Goal: Task Accomplishment & Management: Manage account settings

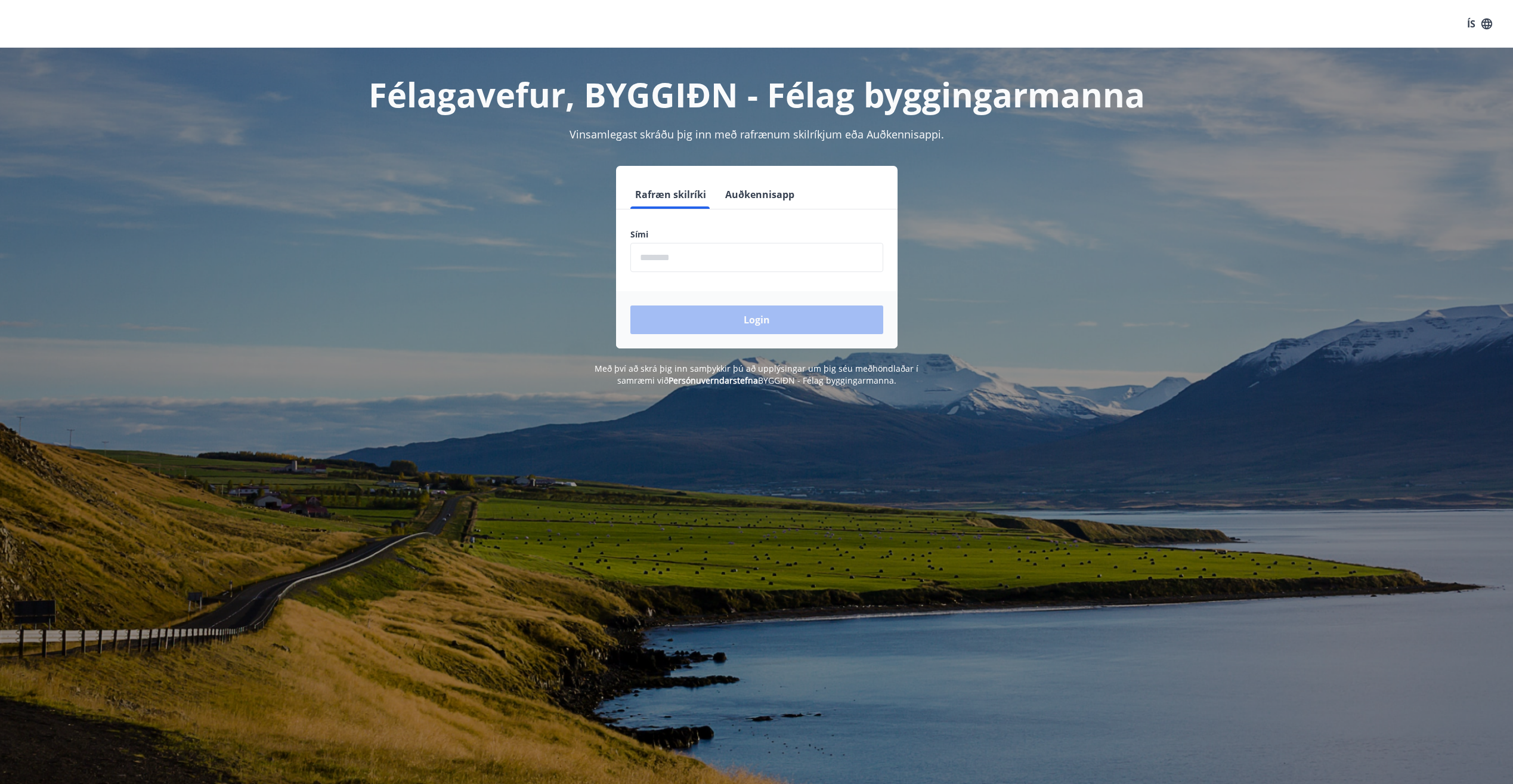
click at [772, 257] on input "phone" at bounding box center [756, 258] width 253 height 29
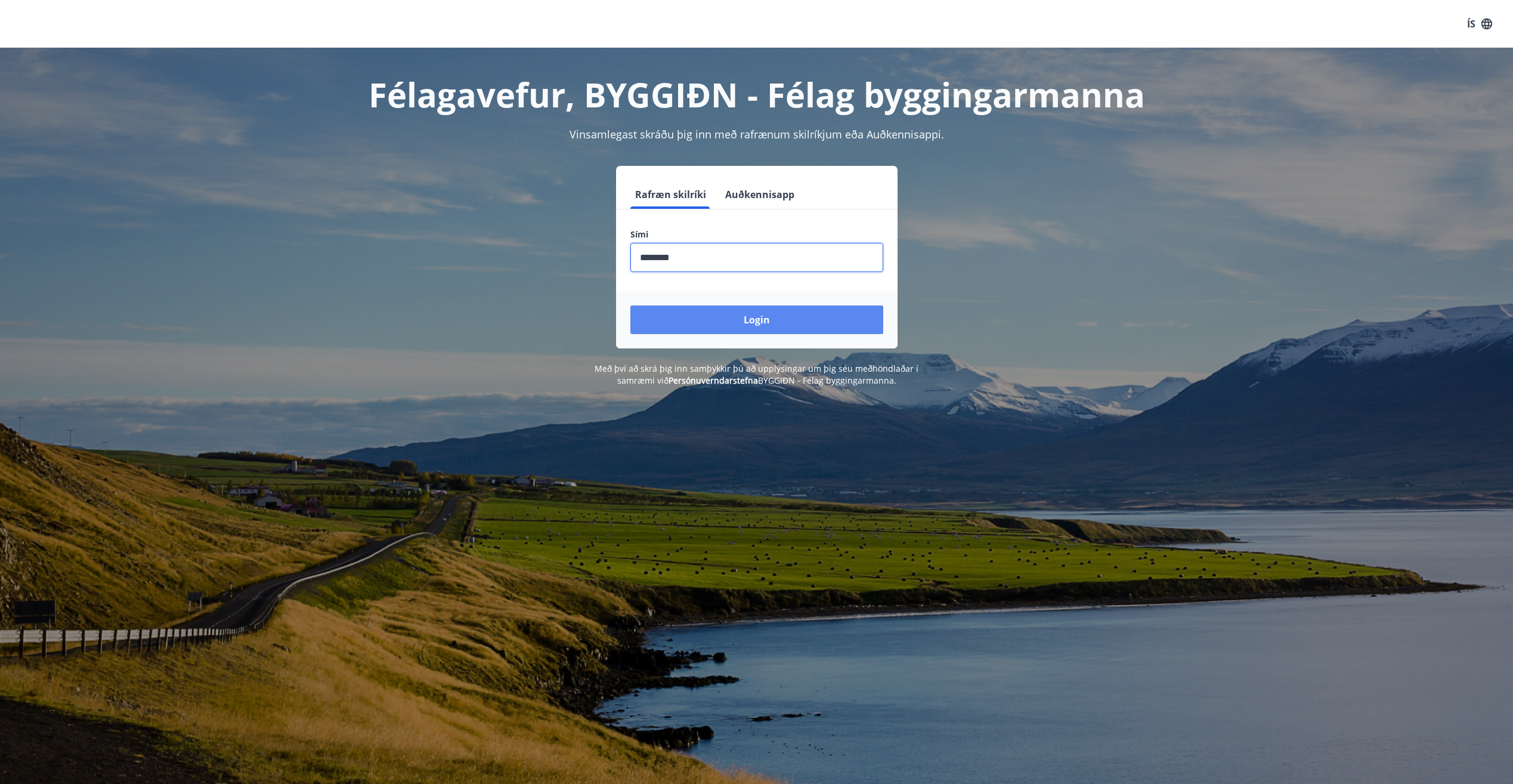
type input "********"
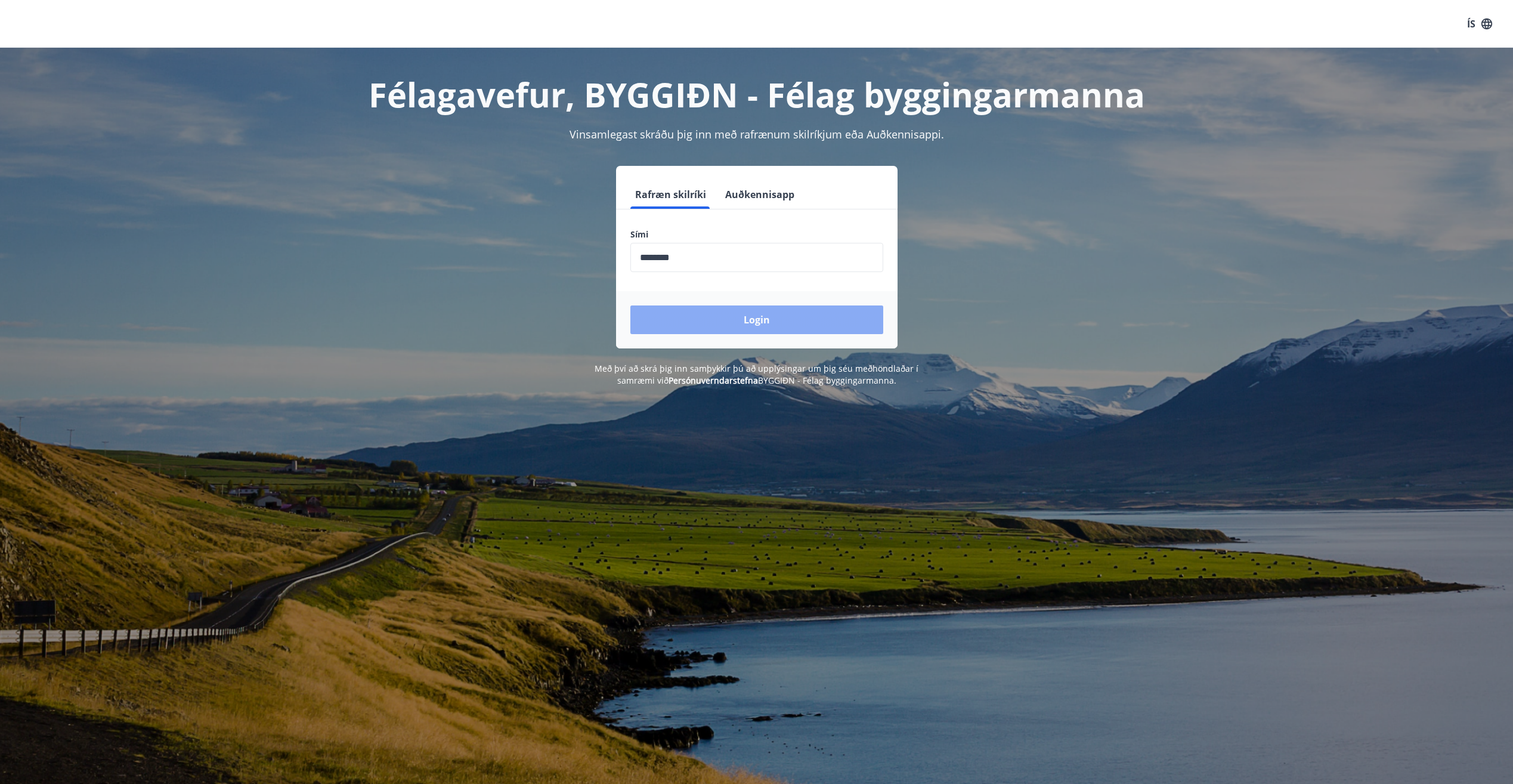
click at [763, 316] on button "Login" at bounding box center [756, 319] width 253 height 29
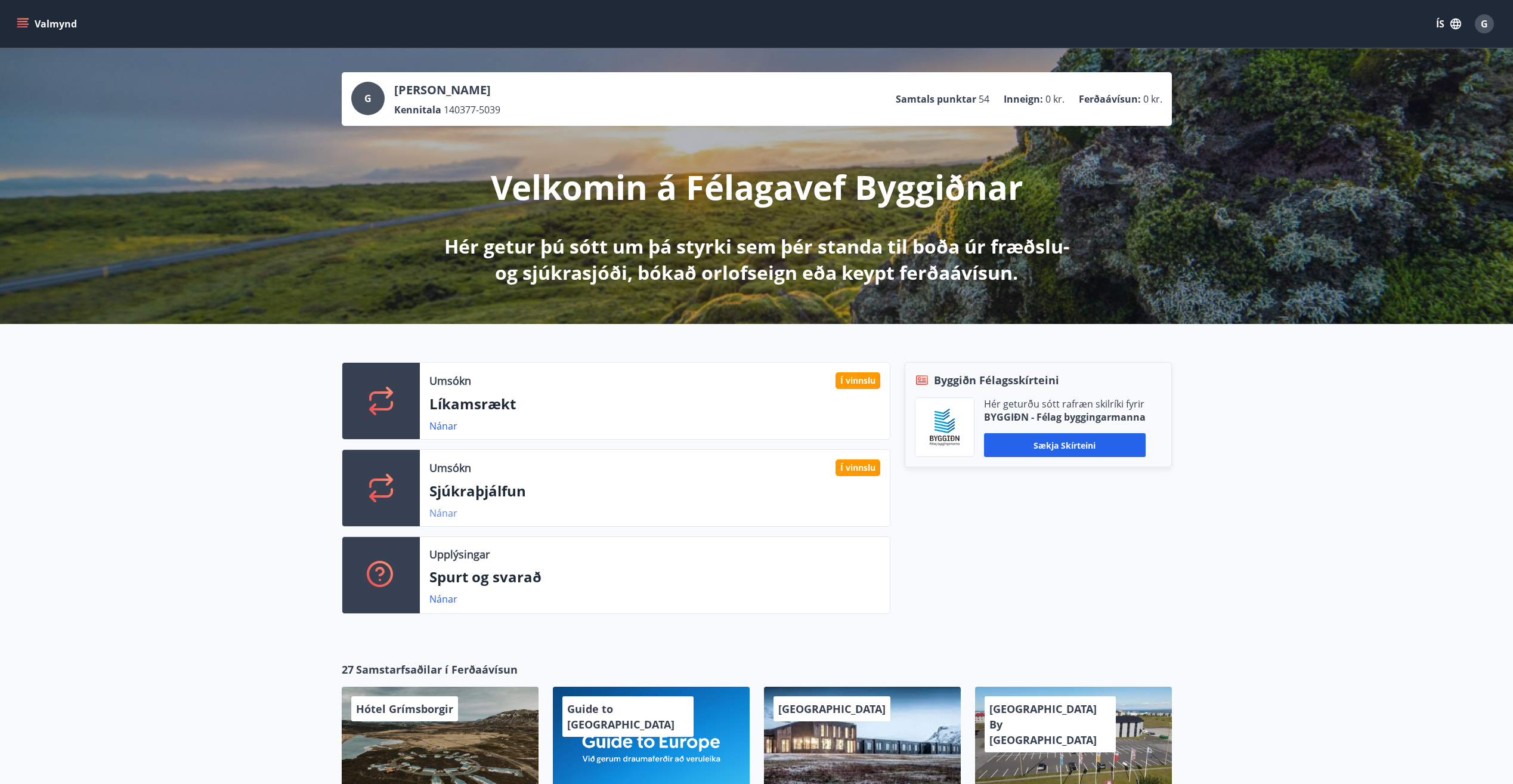
click at [443, 512] on link "Nánar" at bounding box center [444, 513] width 28 height 13
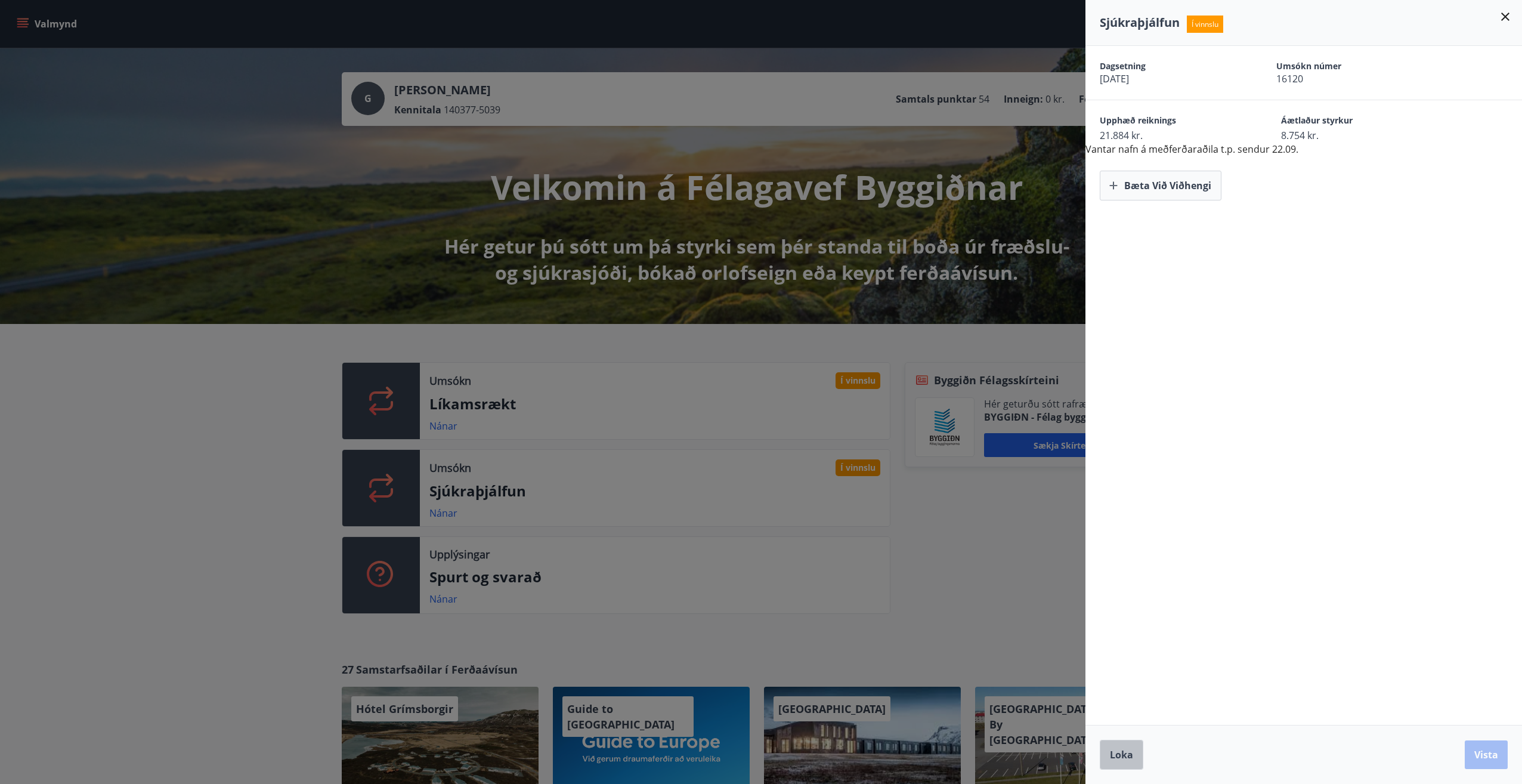
drag, startPoint x: 1121, startPoint y: 761, endPoint x: 1098, endPoint y: 744, distance: 28.6
click at [1123, 761] on button "Loka" at bounding box center [1121, 755] width 43 height 29
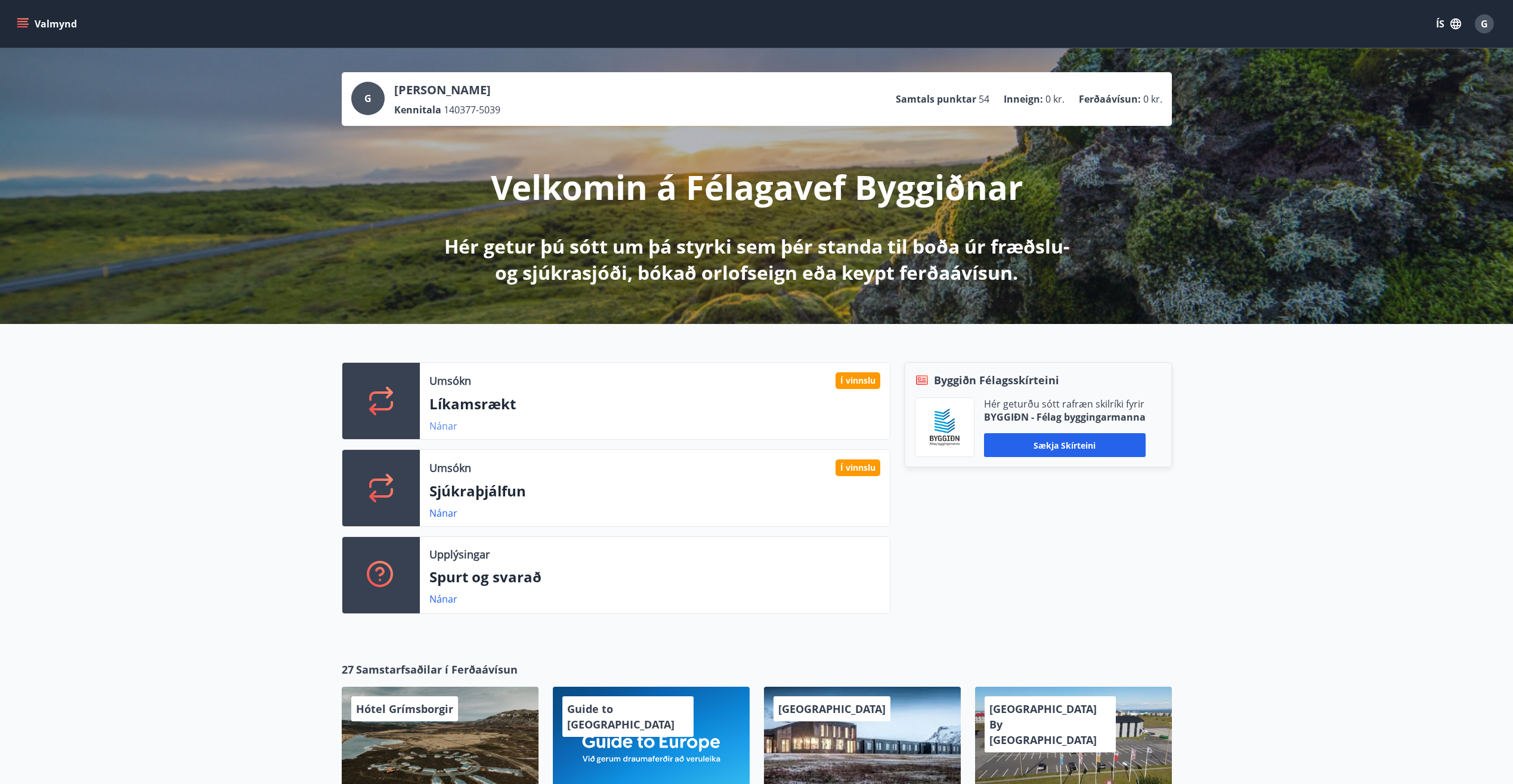
click at [444, 425] on link "Nánar" at bounding box center [444, 426] width 28 height 13
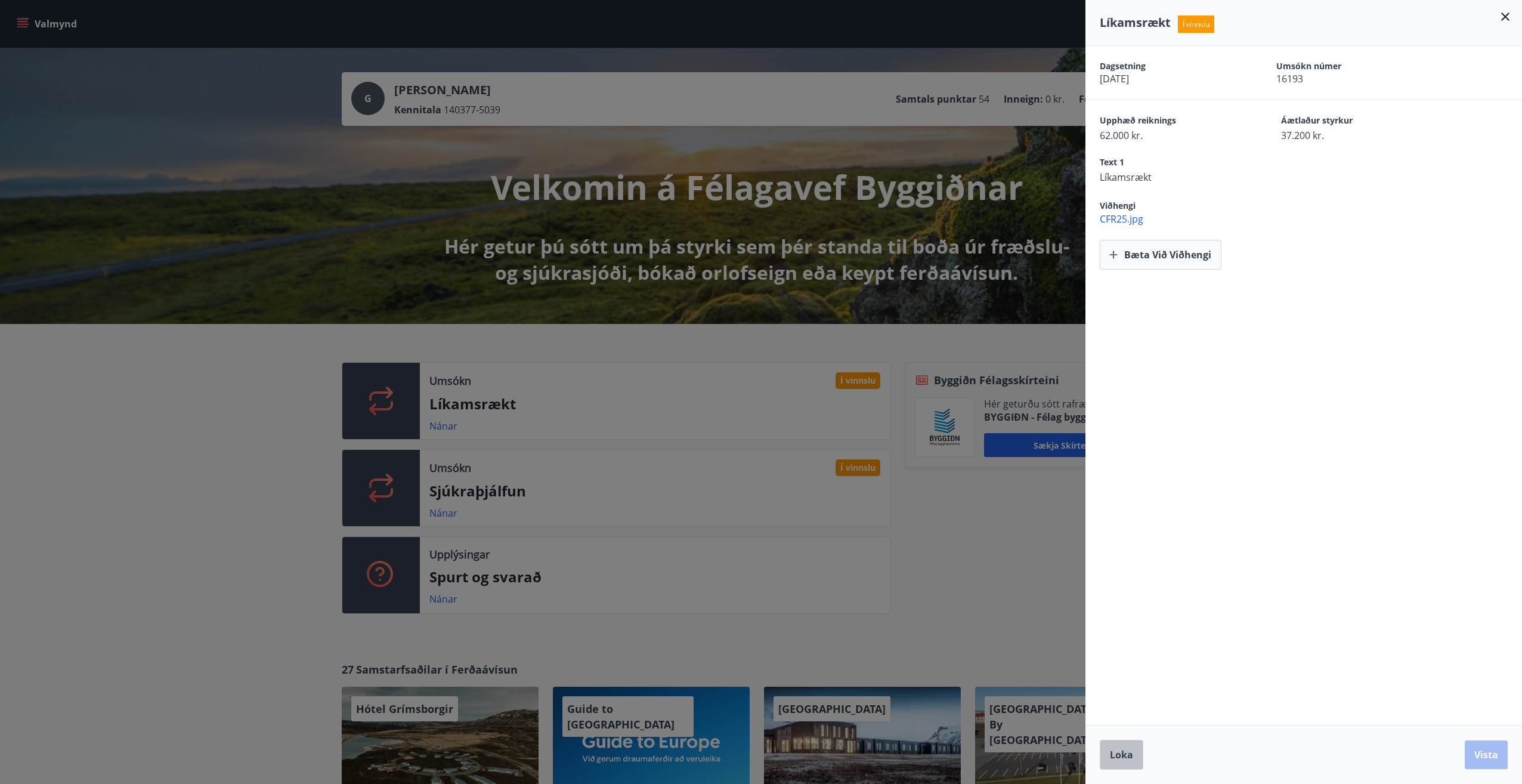
click at [1118, 759] on span "Loka" at bounding box center [1121, 755] width 23 height 13
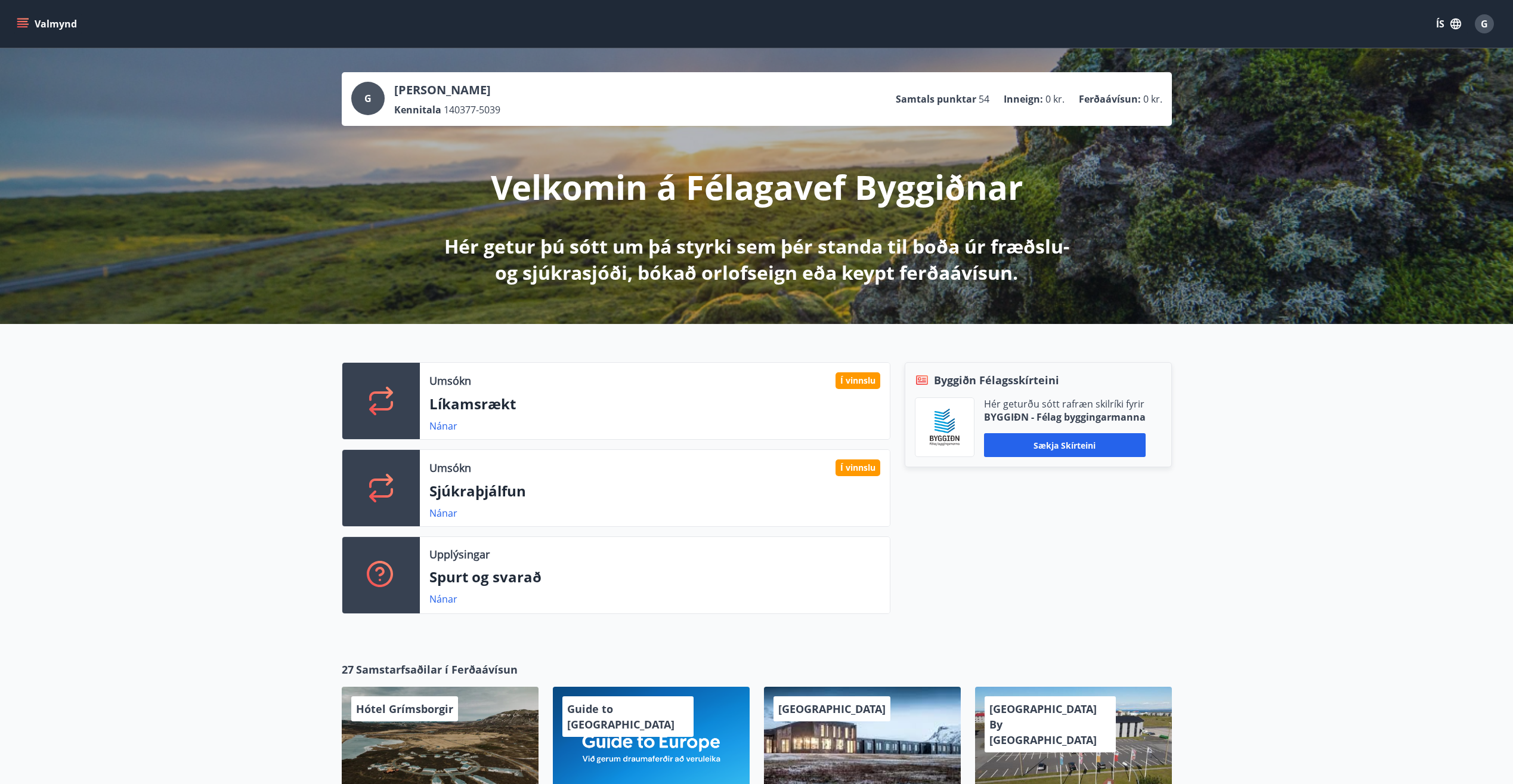
click at [23, 27] on icon "menu" at bounding box center [23, 27] width 11 height 1
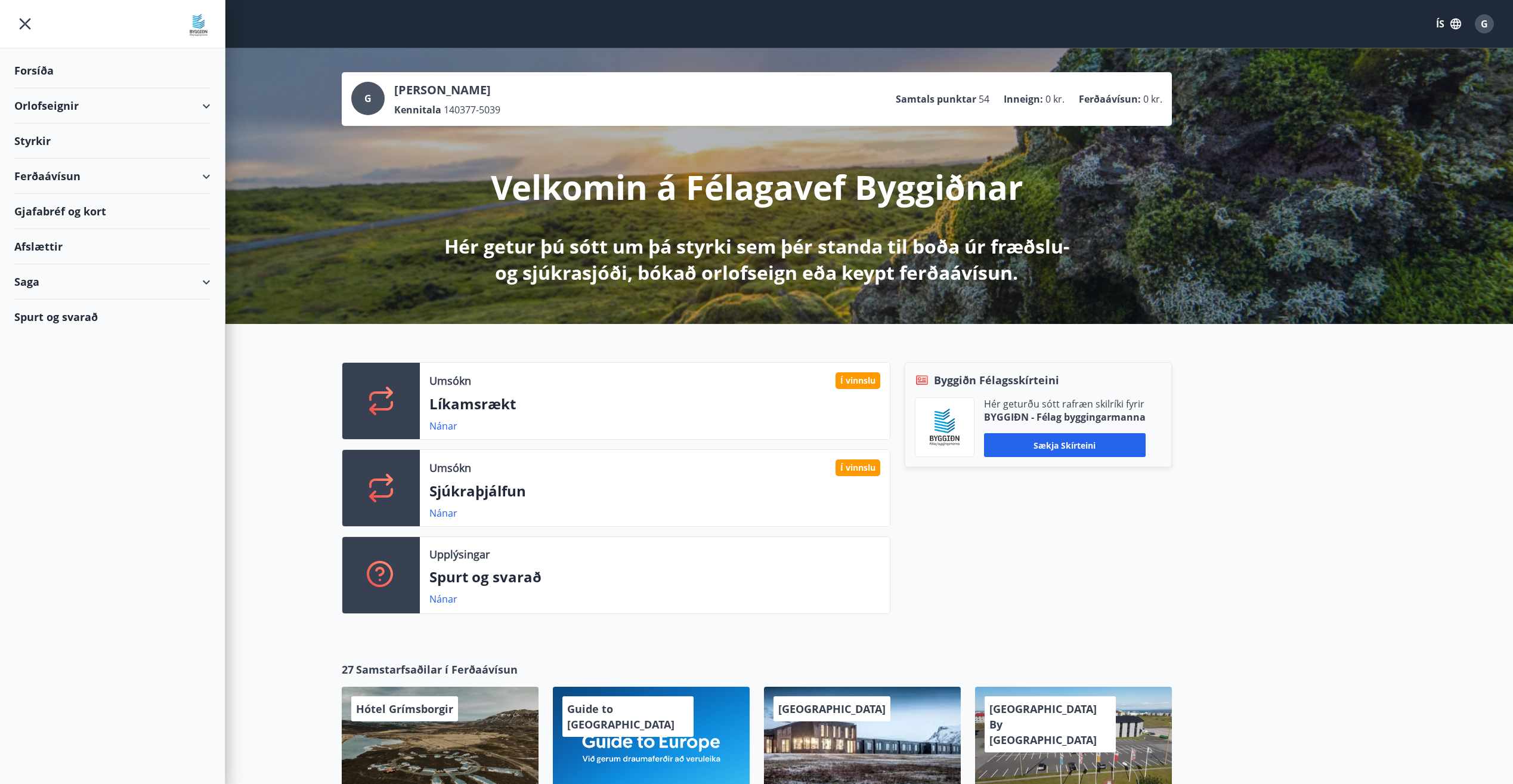
click at [53, 286] on div "Saga" at bounding box center [112, 282] width 196 height 35
click at [61, 434] on div "Styrkjasaga" at bounding box center [112, 436] width 177 height 25
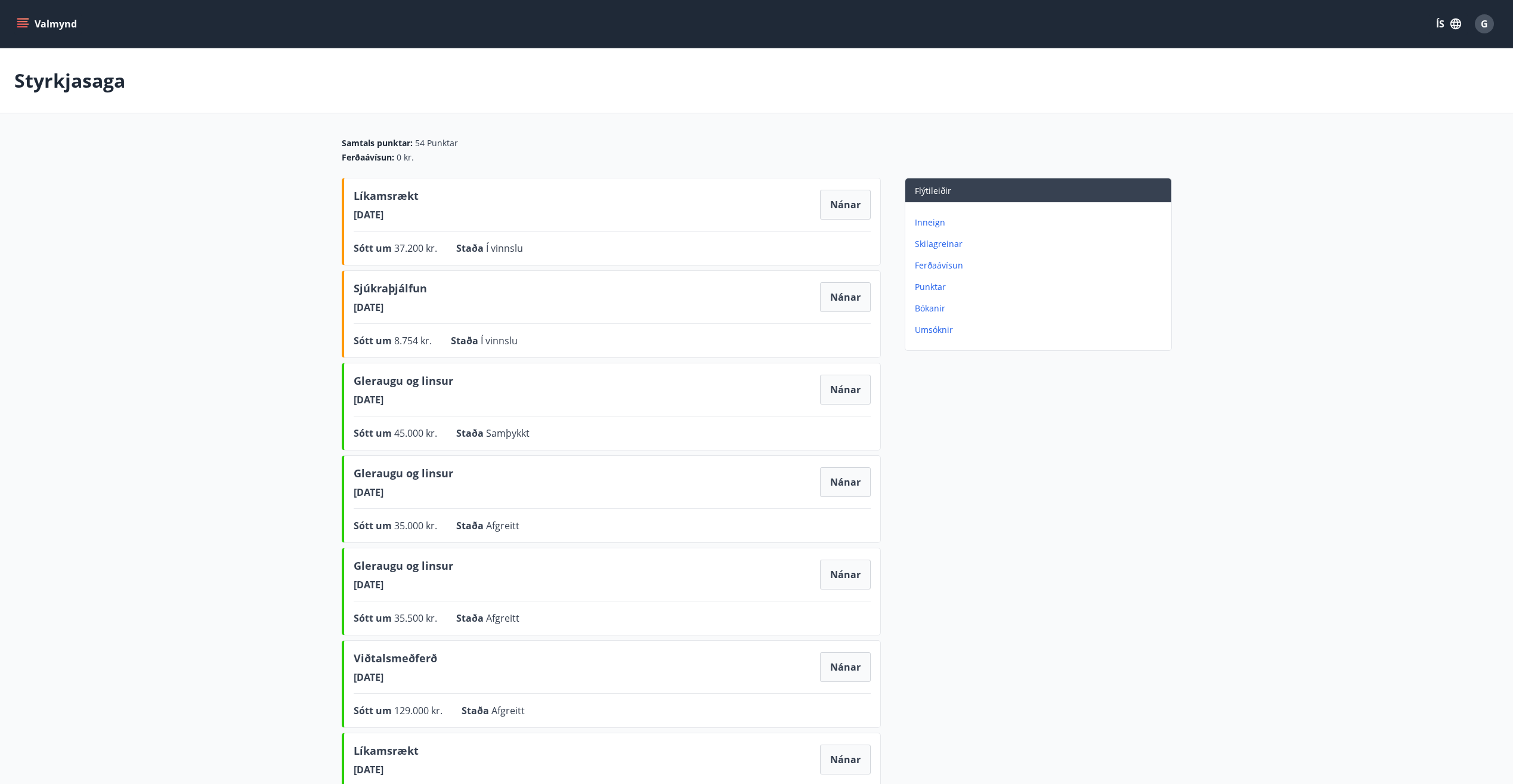
click at [938, 268] on p "Ferðaávísun" at bounding box center [1041, 265] width 252 height 12
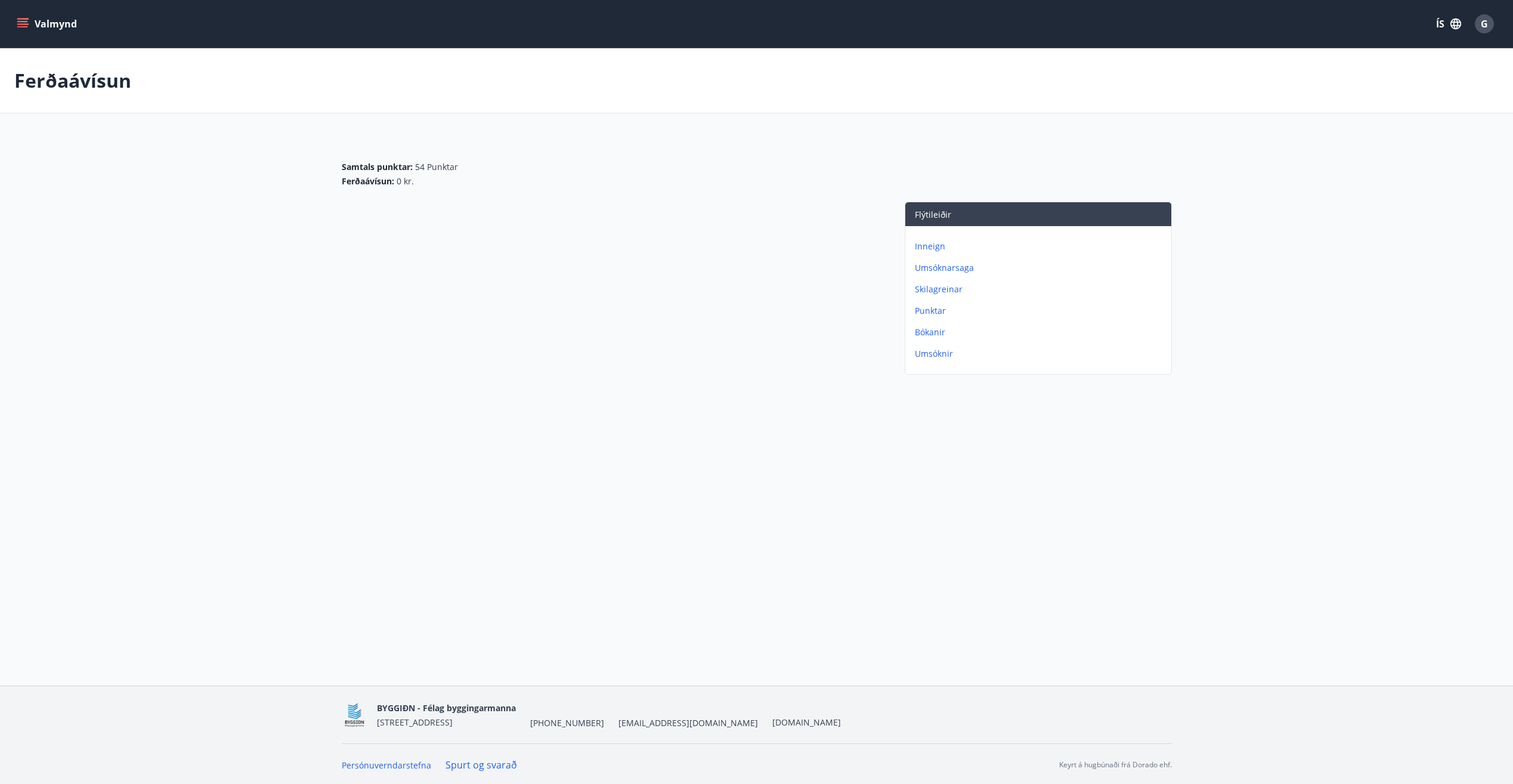
click at [931, 245] on p "Inneign" at bounding box center [1041, 246] width 252 height 12
click at [923, 333] on p "Bókanir" at bounding box center [1041, 332] width 252 height 12
click at [16, 19] on button "Valmynd" at bounding box center [48, 23] width 67 height 21
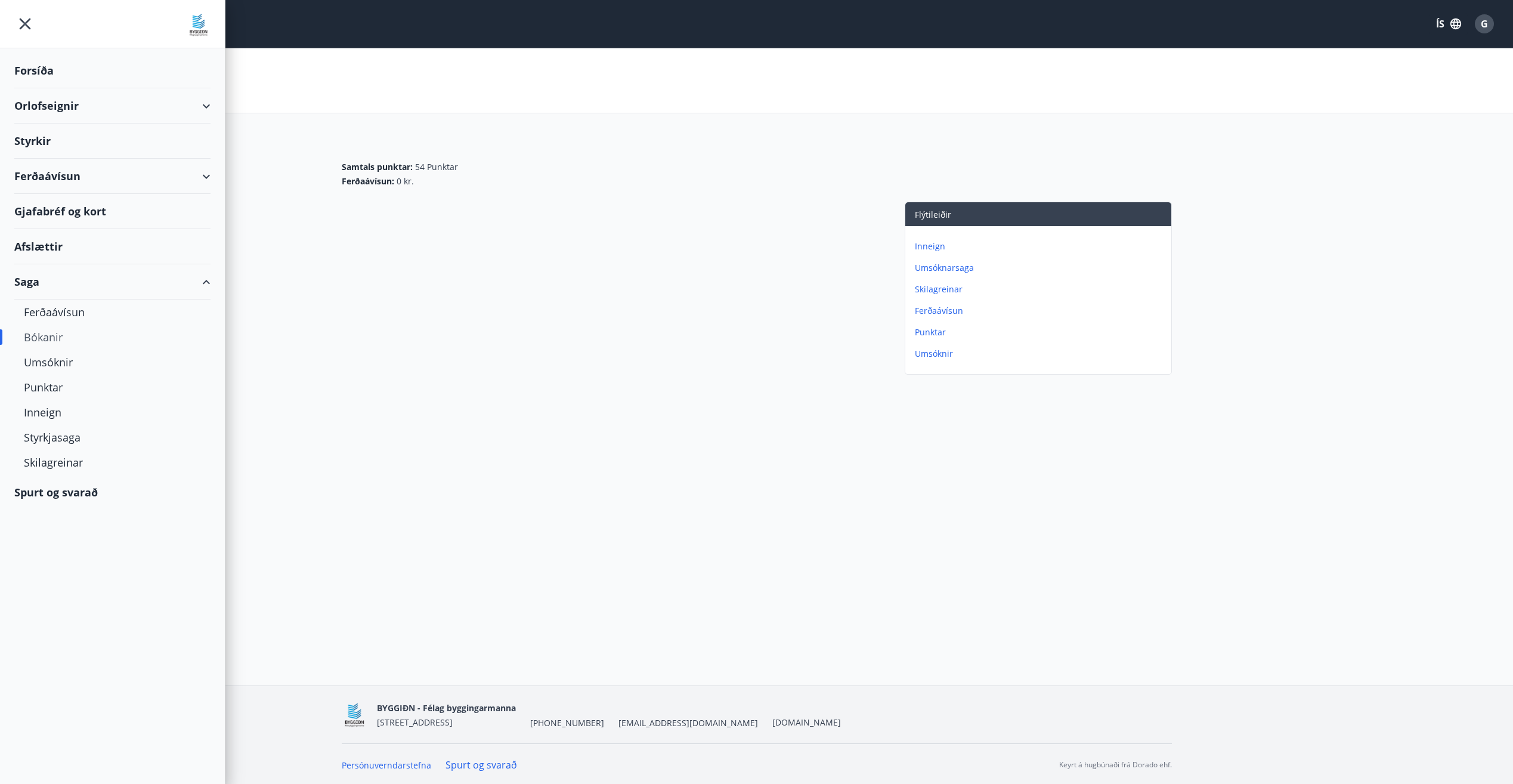
click at [204, 181] on div "Ferðaávísun" at bounding box center [112, 176] width 196 height 35
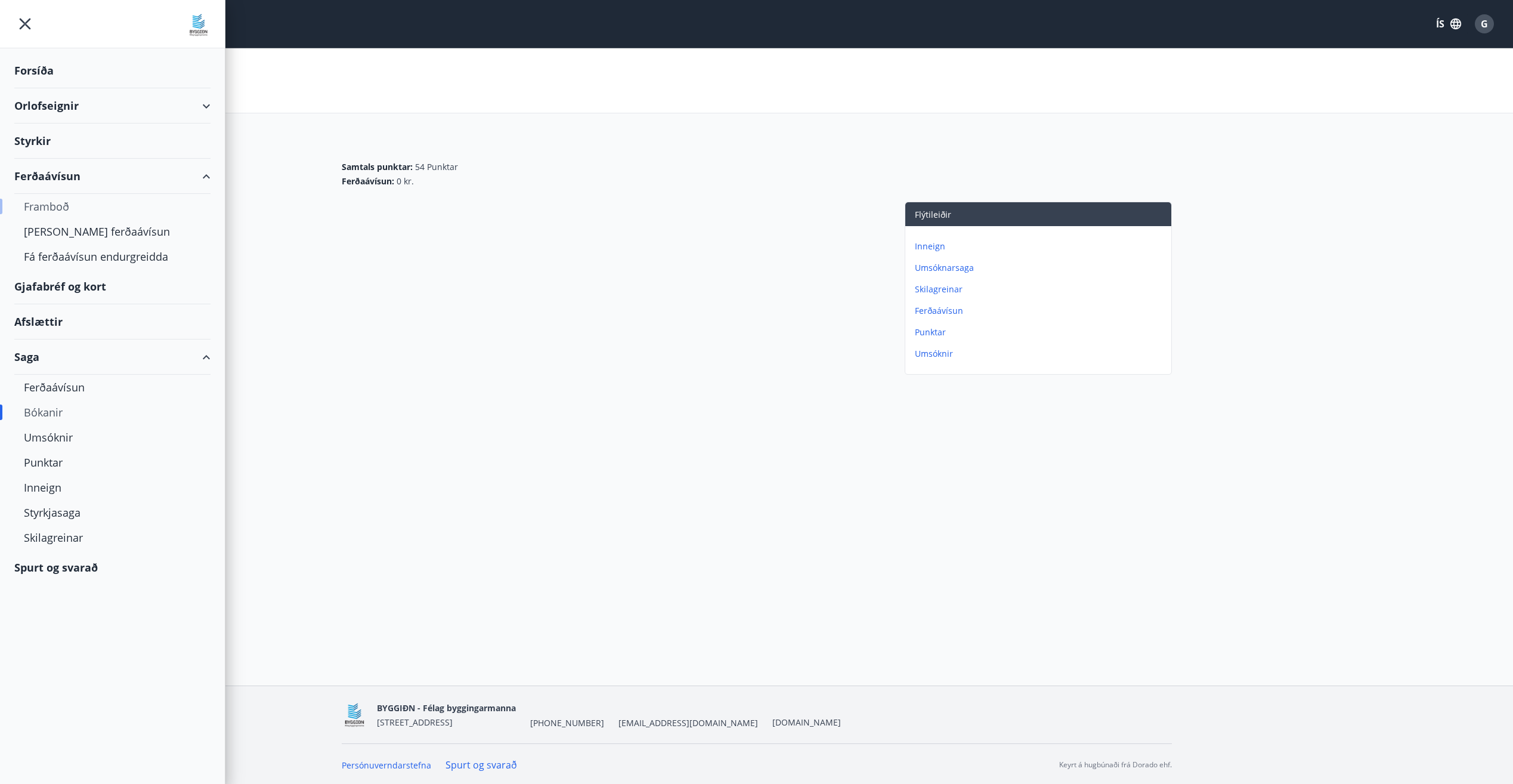
click at [59, 206] on div "Framboð" at bounding box center [112, 206] width 177 height 25
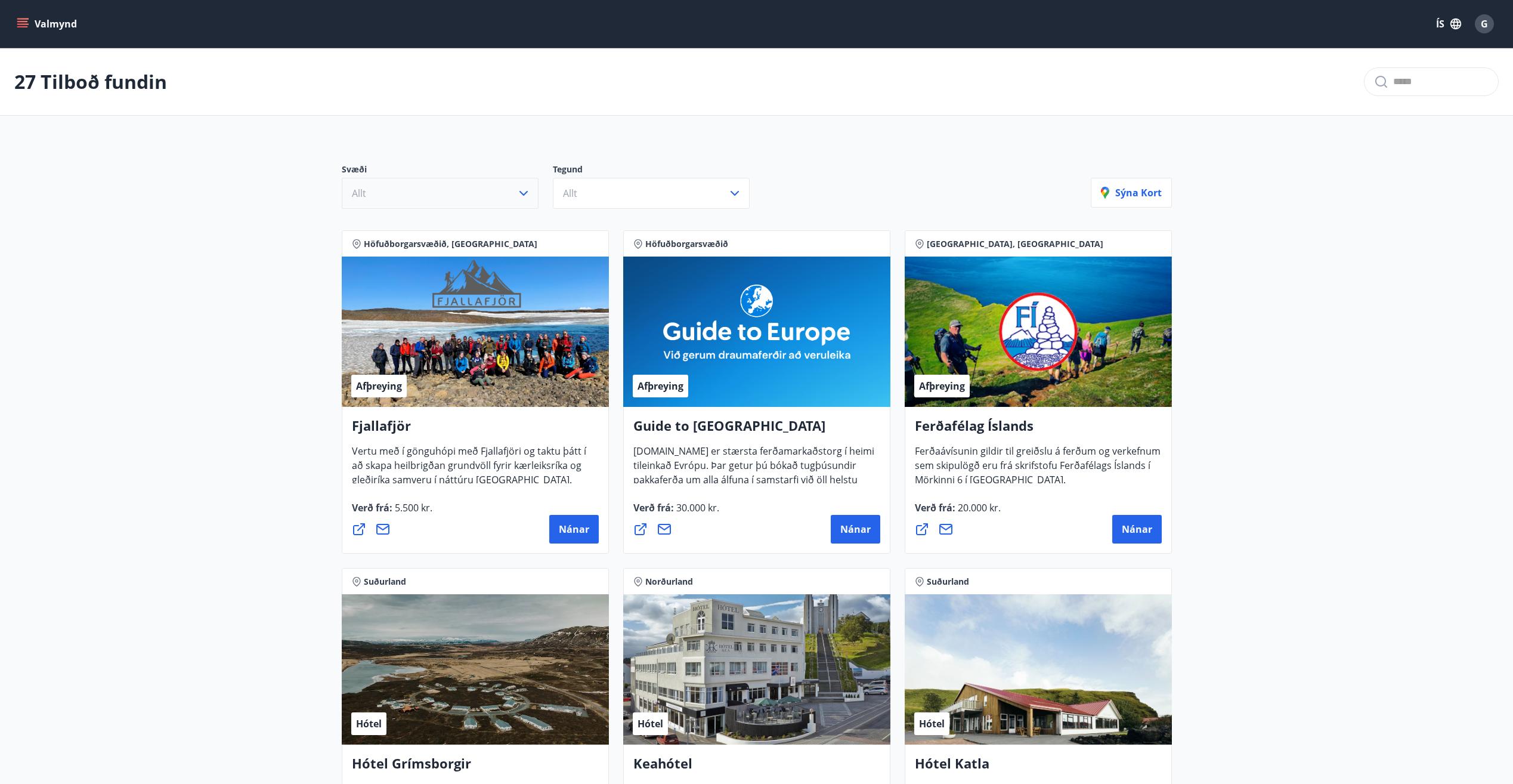
click at [521, 196] on icon "button" at bounding box center [524, 193] width 15 height 15
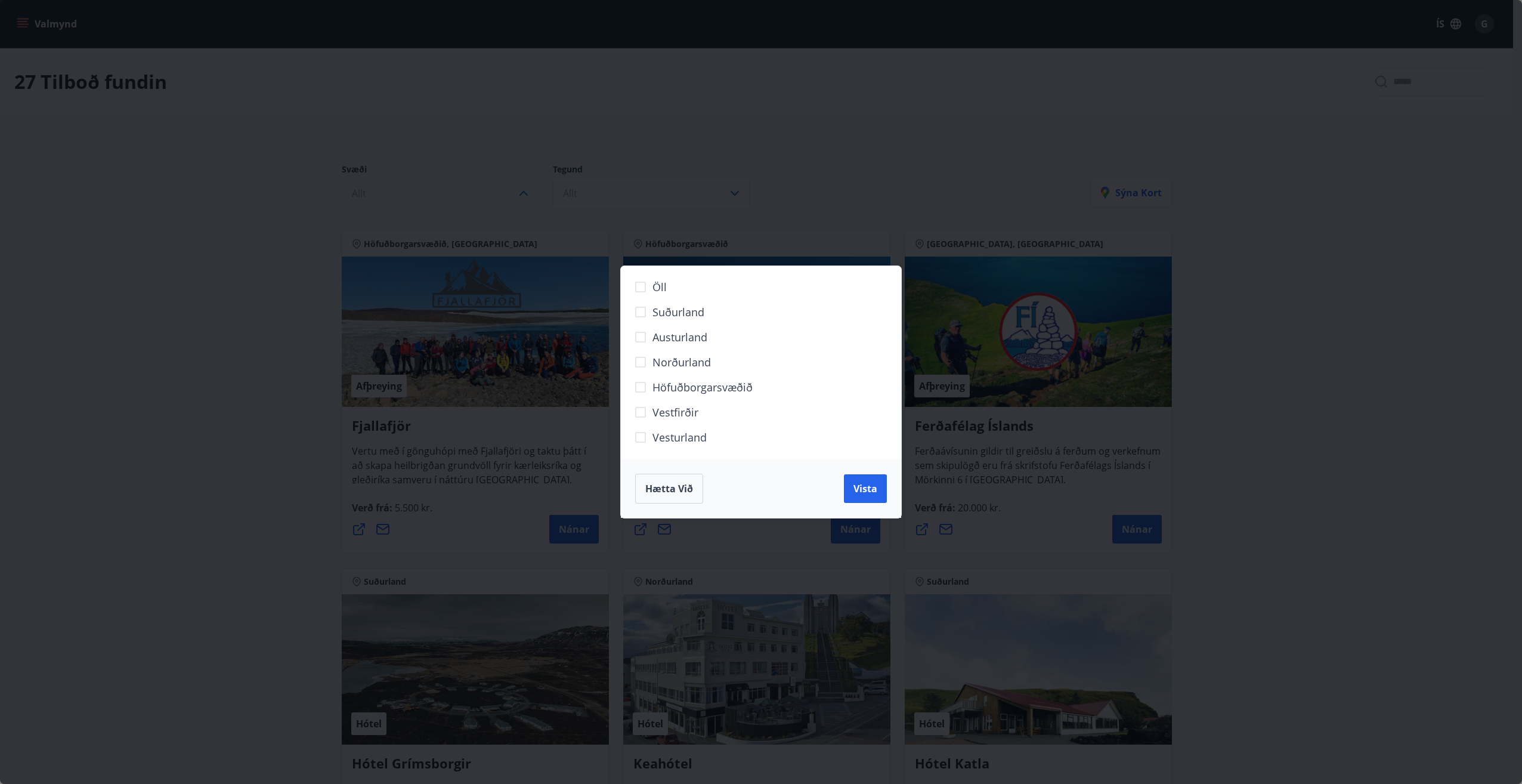
click at [667, 489] on span "Hætta við" at bounding box center [669, 489] width 48 height 13
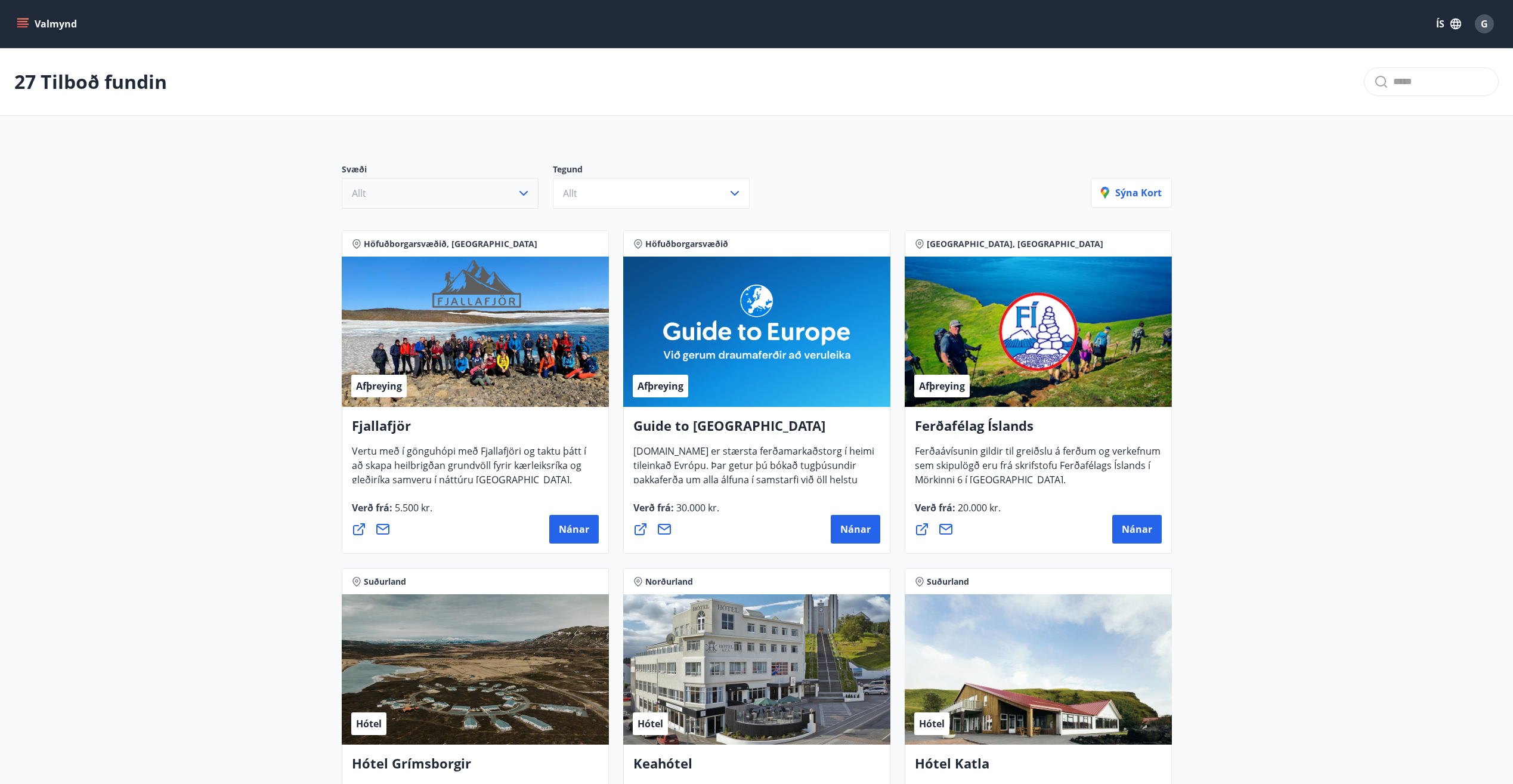
click at [21, 28] on icon "menu" at bounding box center [23, 27] width 11 height 1
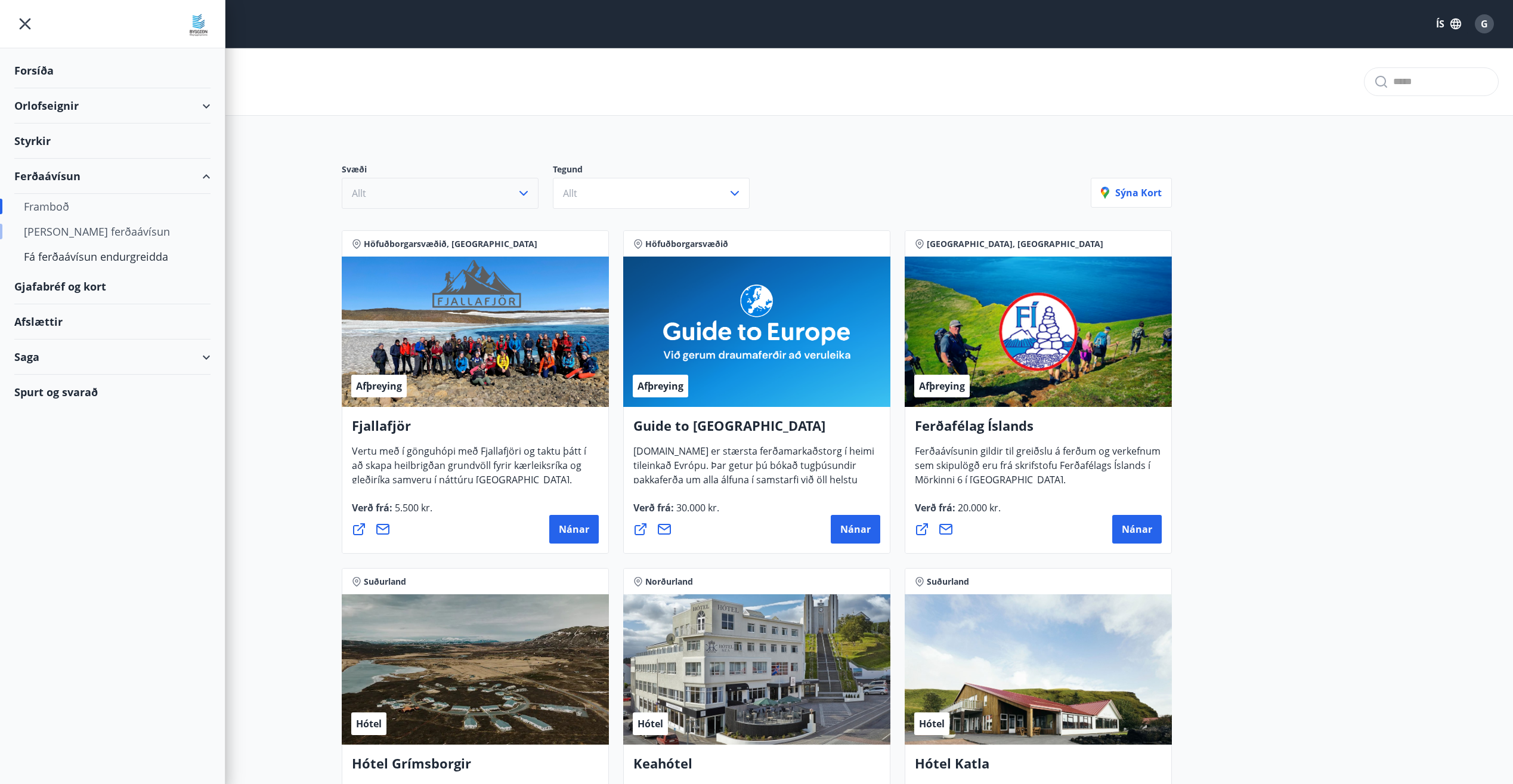
click at [104, 233] on div "[PERSON_NAME] ferðaávísun" at bounding box center [112, 231] width 177 height 25
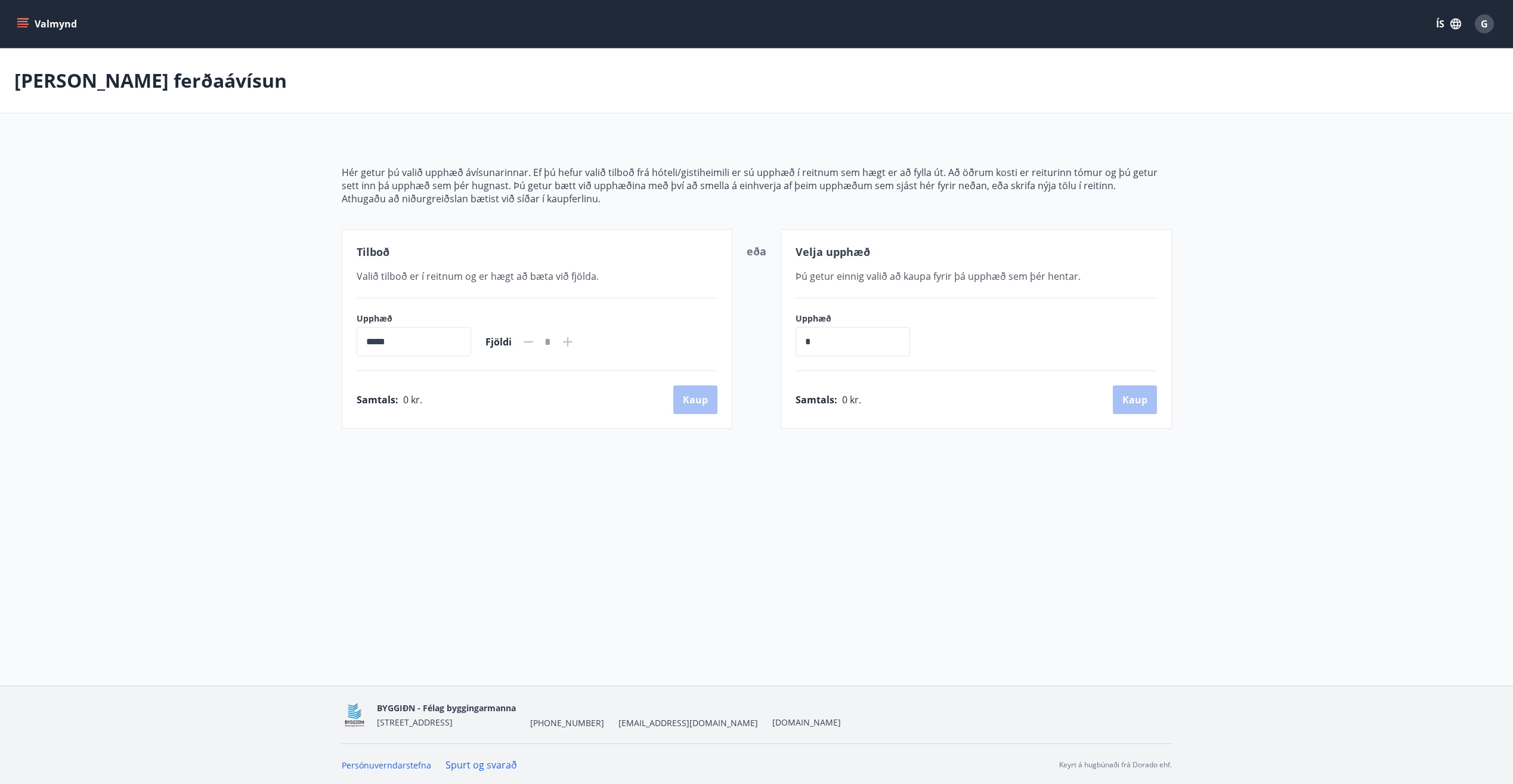
click at [24, 22] on icon "menu" at bounding box center [23, 21] width 11 height 1
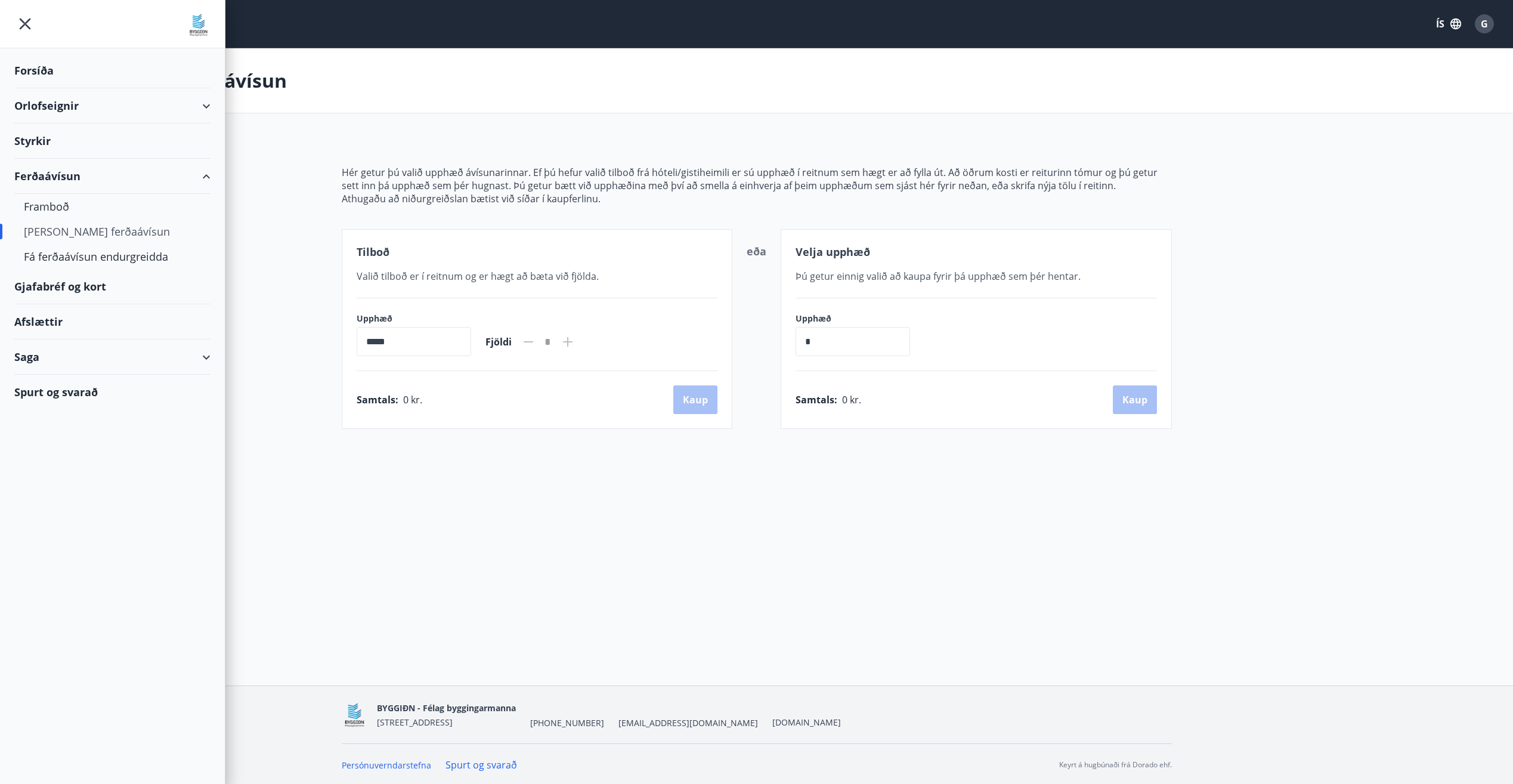
click at [43, 136] on div "Styrkir" at bounding box center [112, 141] width 196 height 35
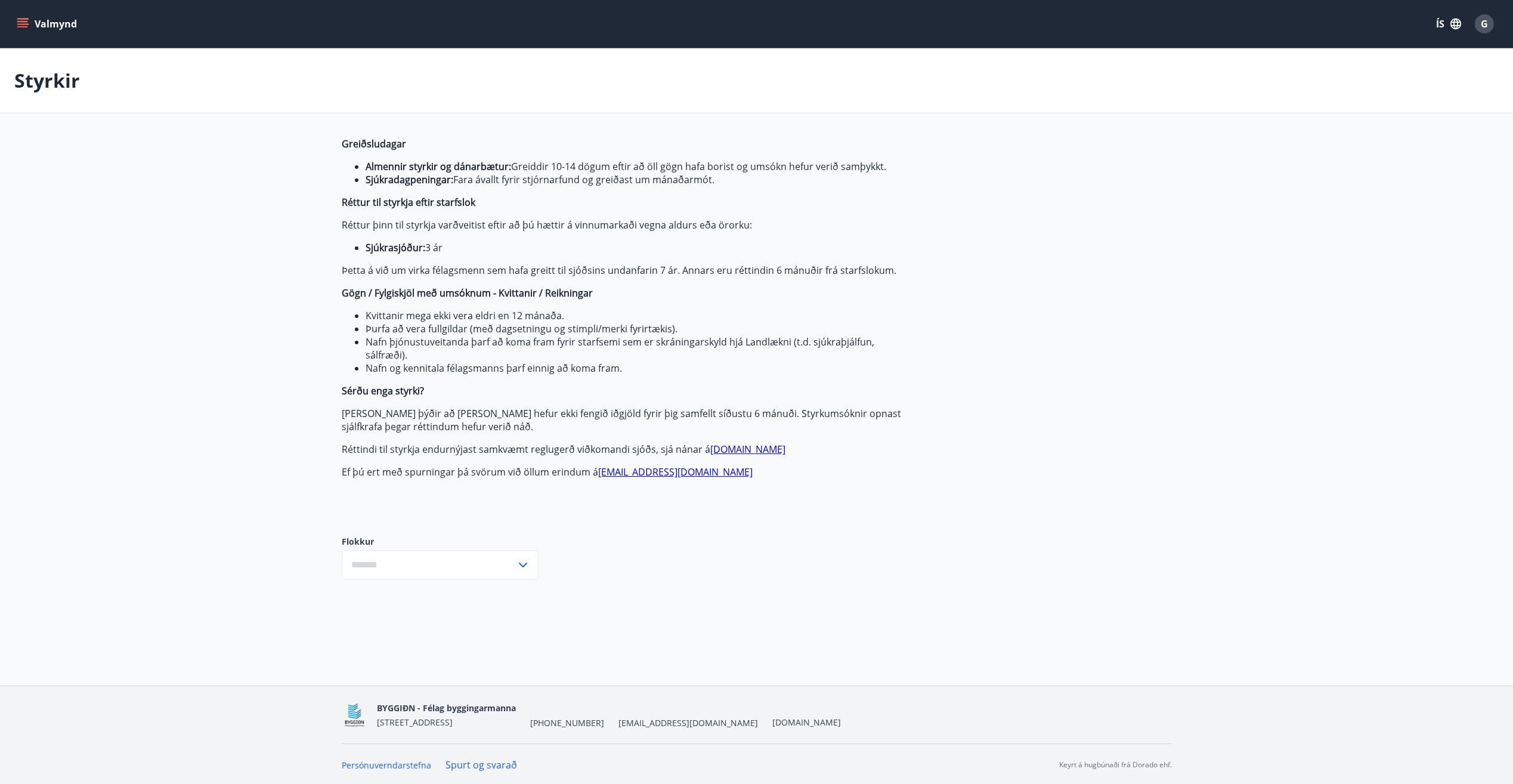
type input "***"
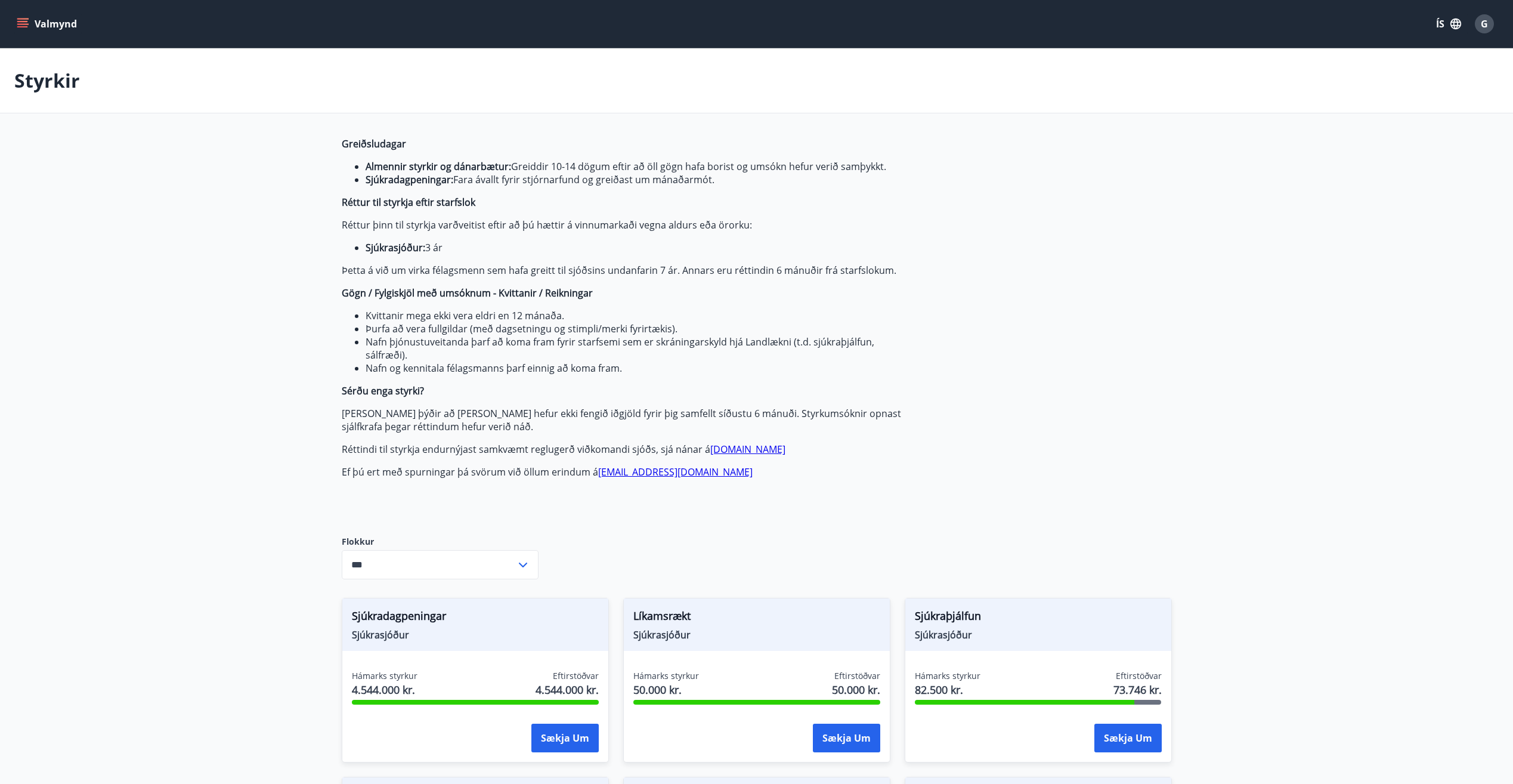
click at [1484, 25] on span "G" at bounding box center [1484, 24] width 7 height 13
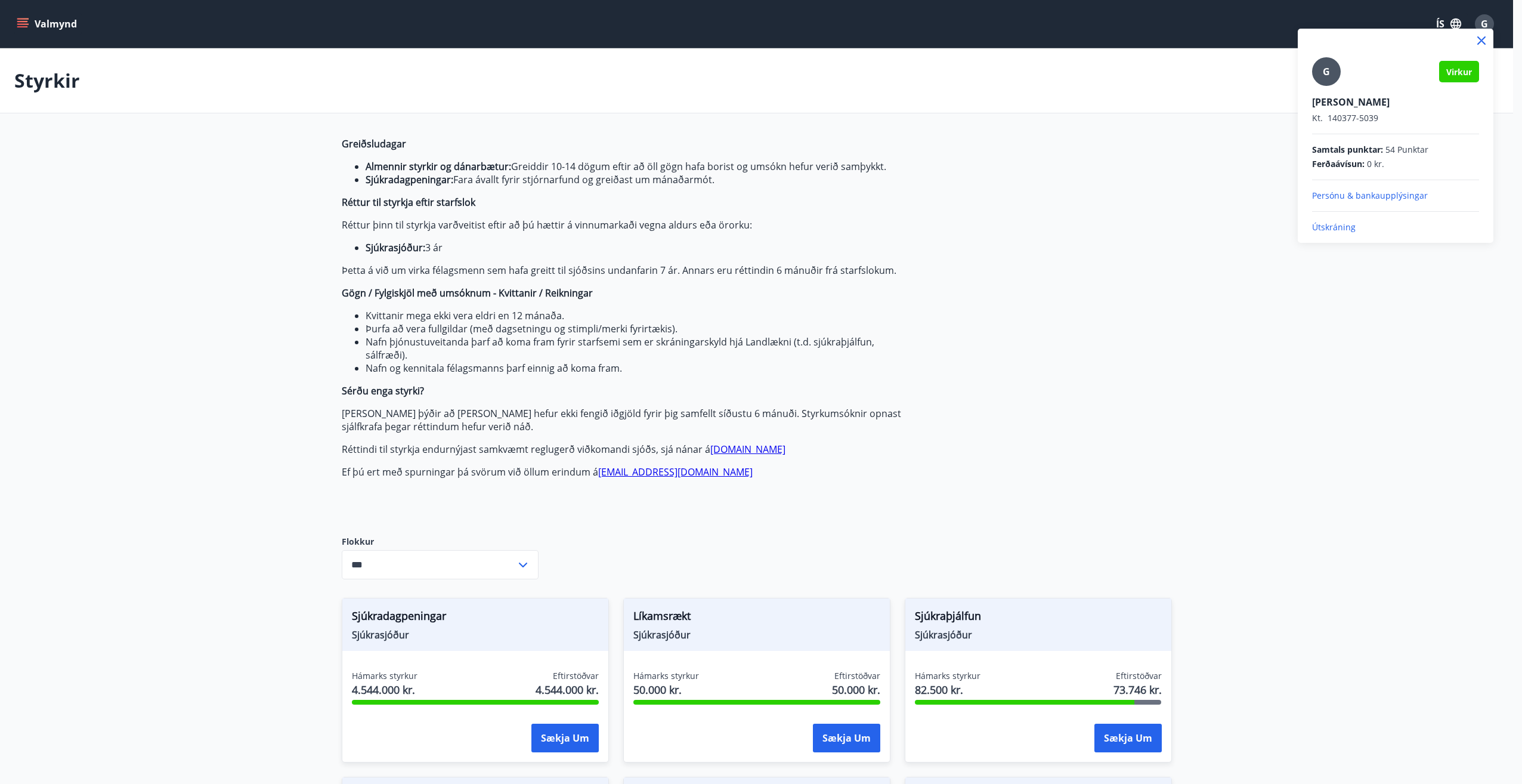
click at [1346, 230] on p "Útskráning" at bounding box center [1395, 226] width 167 height 12
